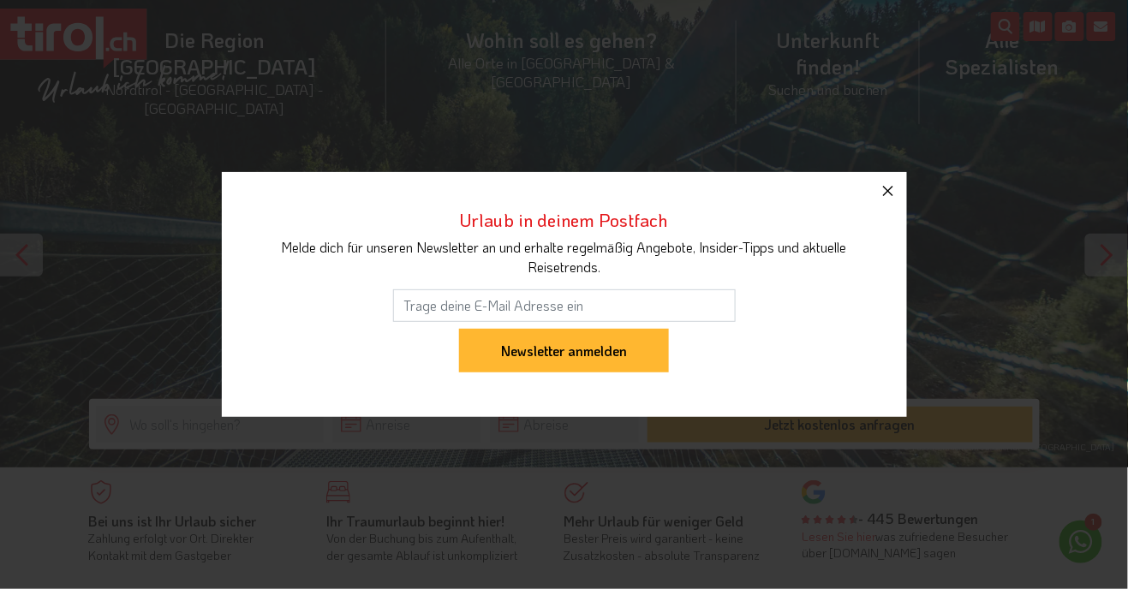
click at [894, 189] on icon "button" at bounding box center [888, 191] width 21 height 21
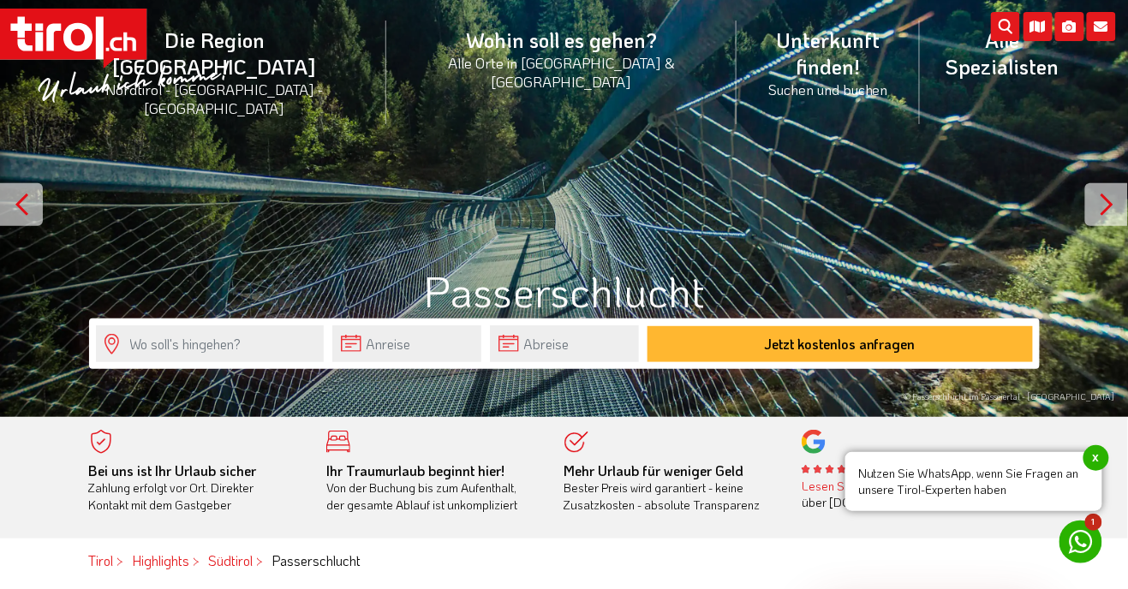
scroll to position [55, 0]
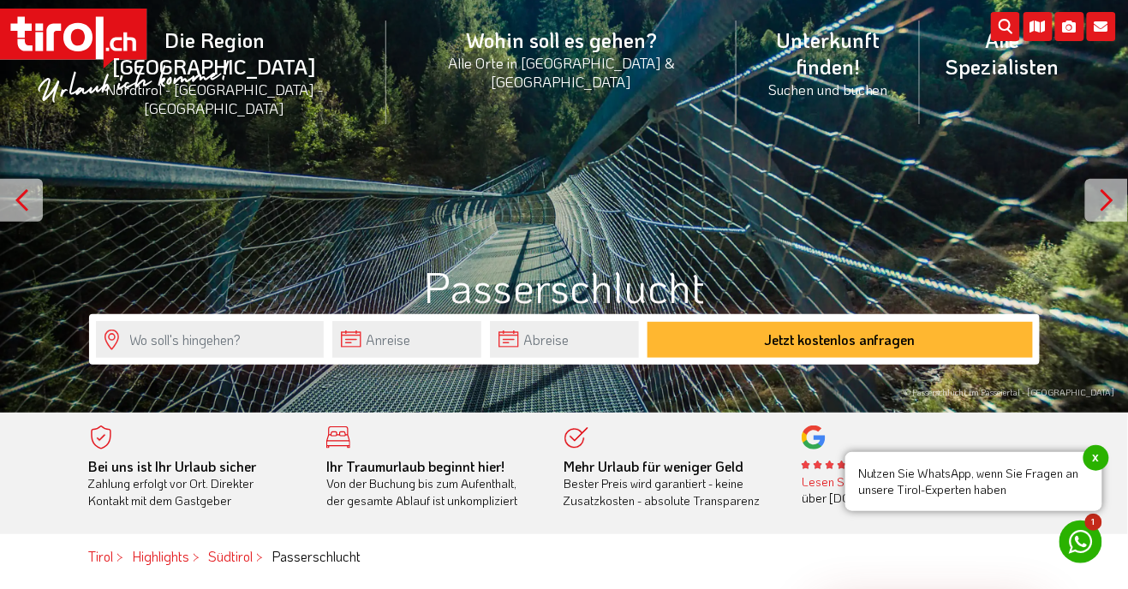
click at [1088, 208] on div at bounding box center [1106, 200] width 43 height 43
click at [1098, 211] on div at bounding box center [1106, 200] width 43 height 43
click at [1094, 201] on div at bounding box center [1106, 200] width 43 height 43
